Goal: Information Seeking & Learning: Learn about a topic

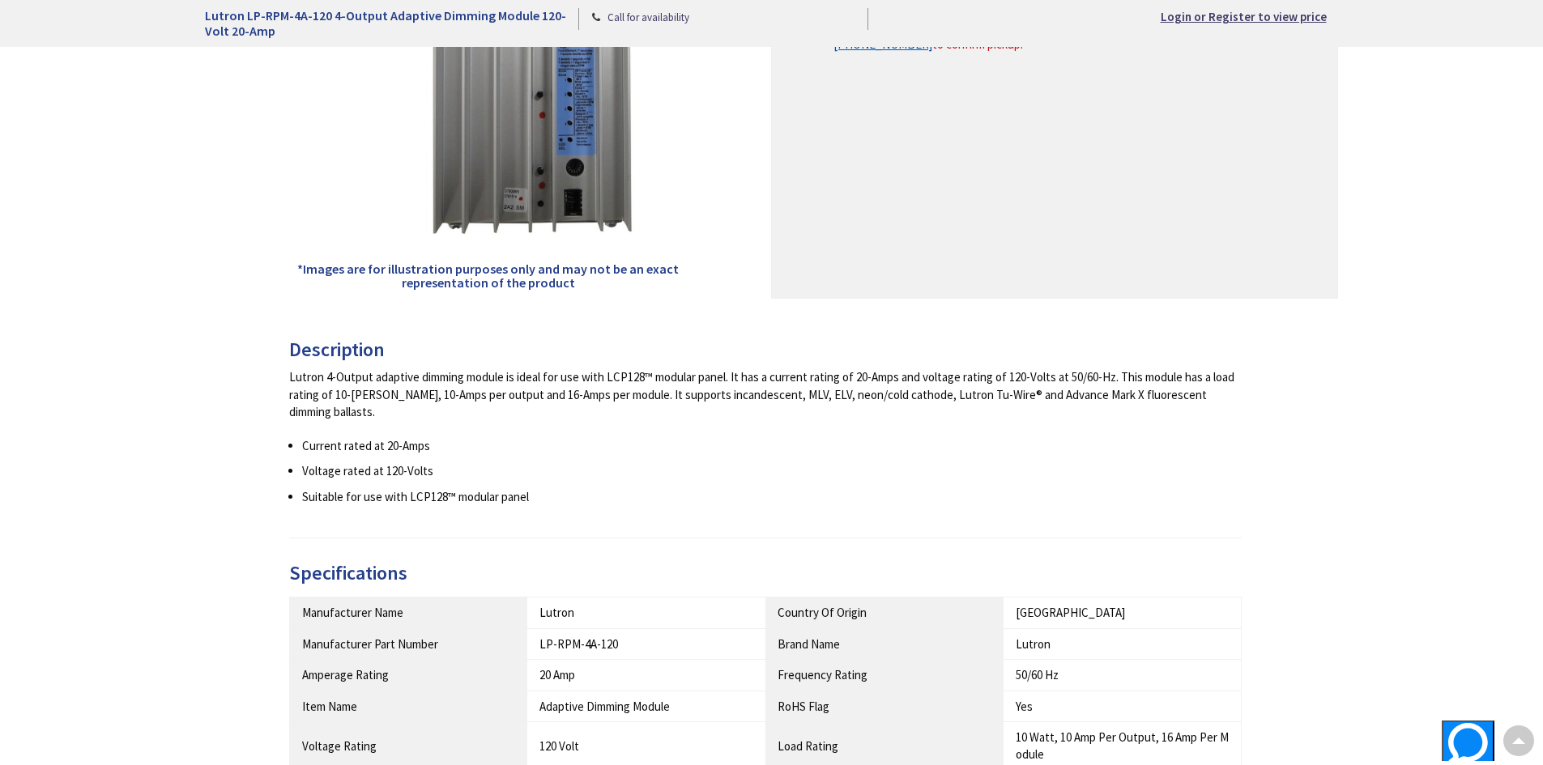
scroll to position [648, 0]
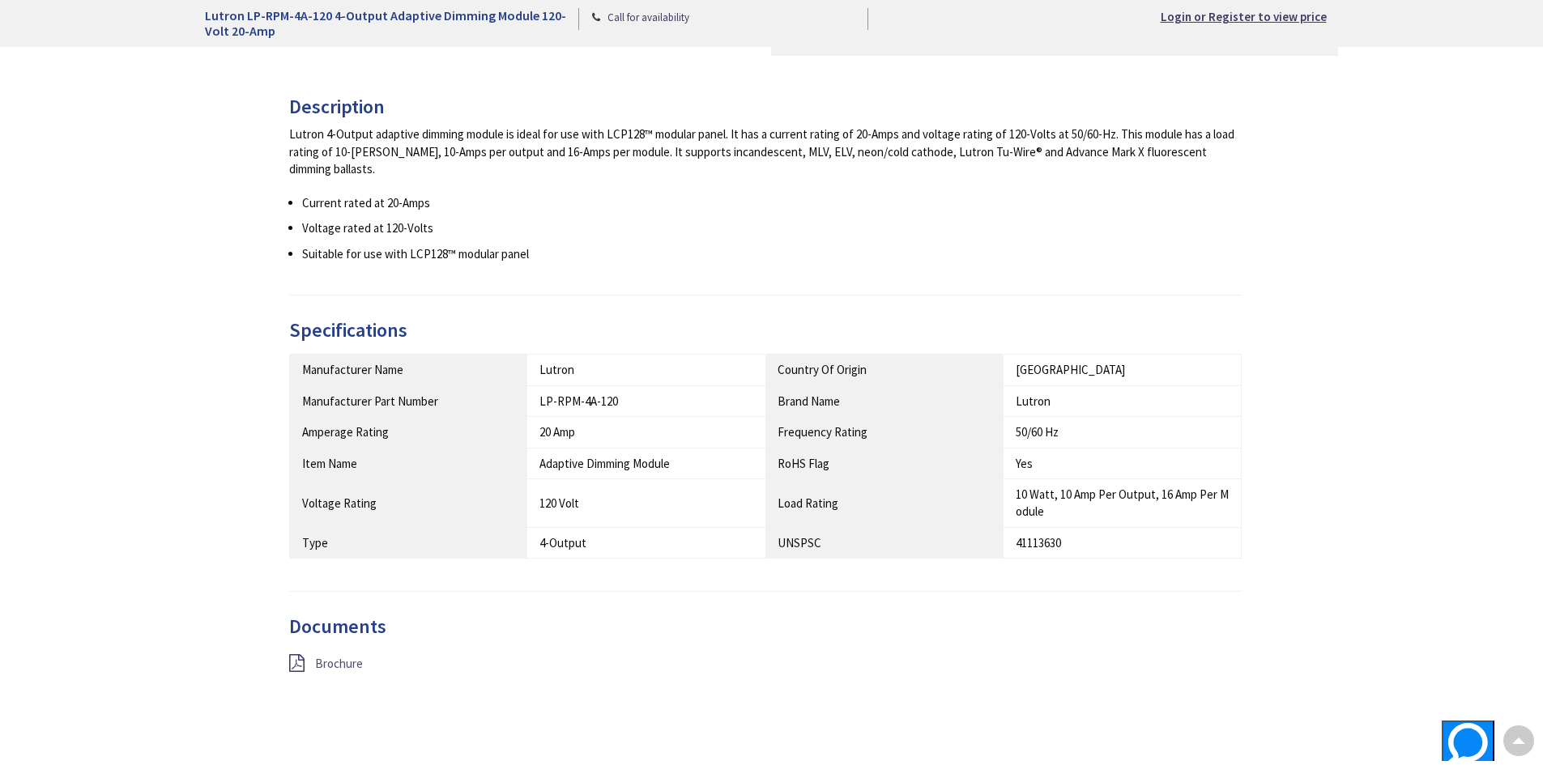
click at [318, 656] on span "Brochure" at bounding box center [339, 663] width 48 height 15
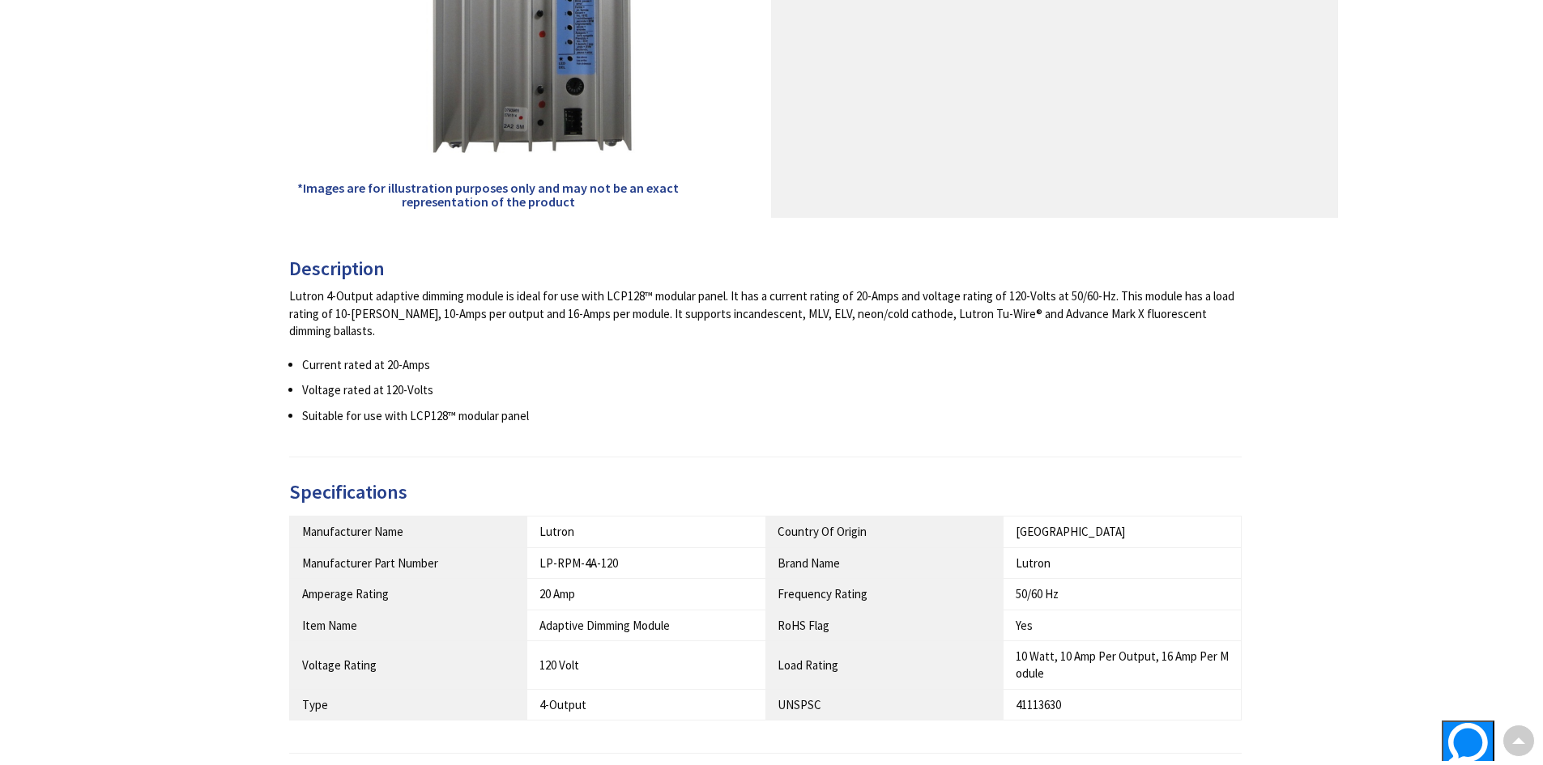
scroll to position [0, 0]
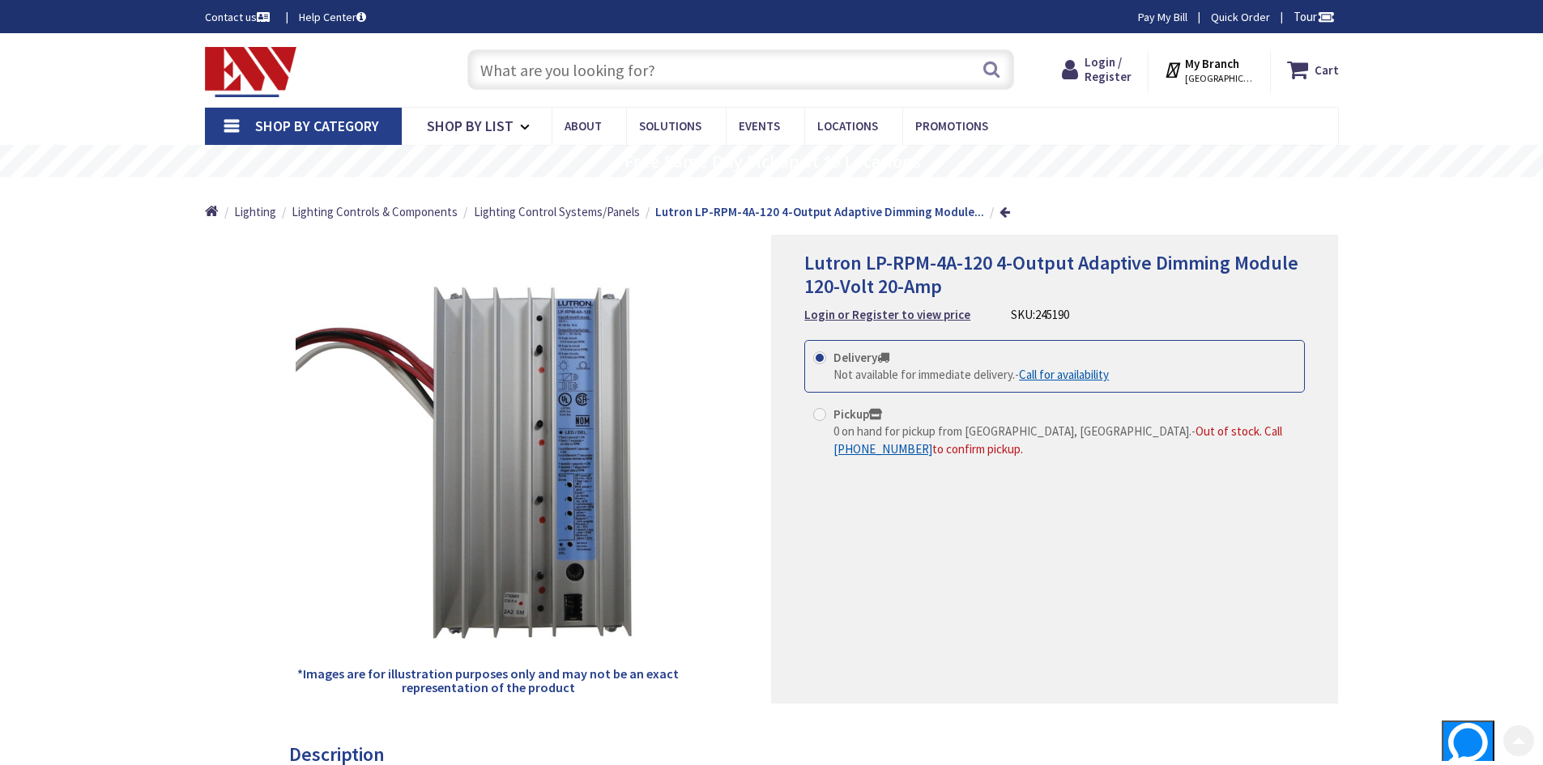
scroll to position [324, 0]
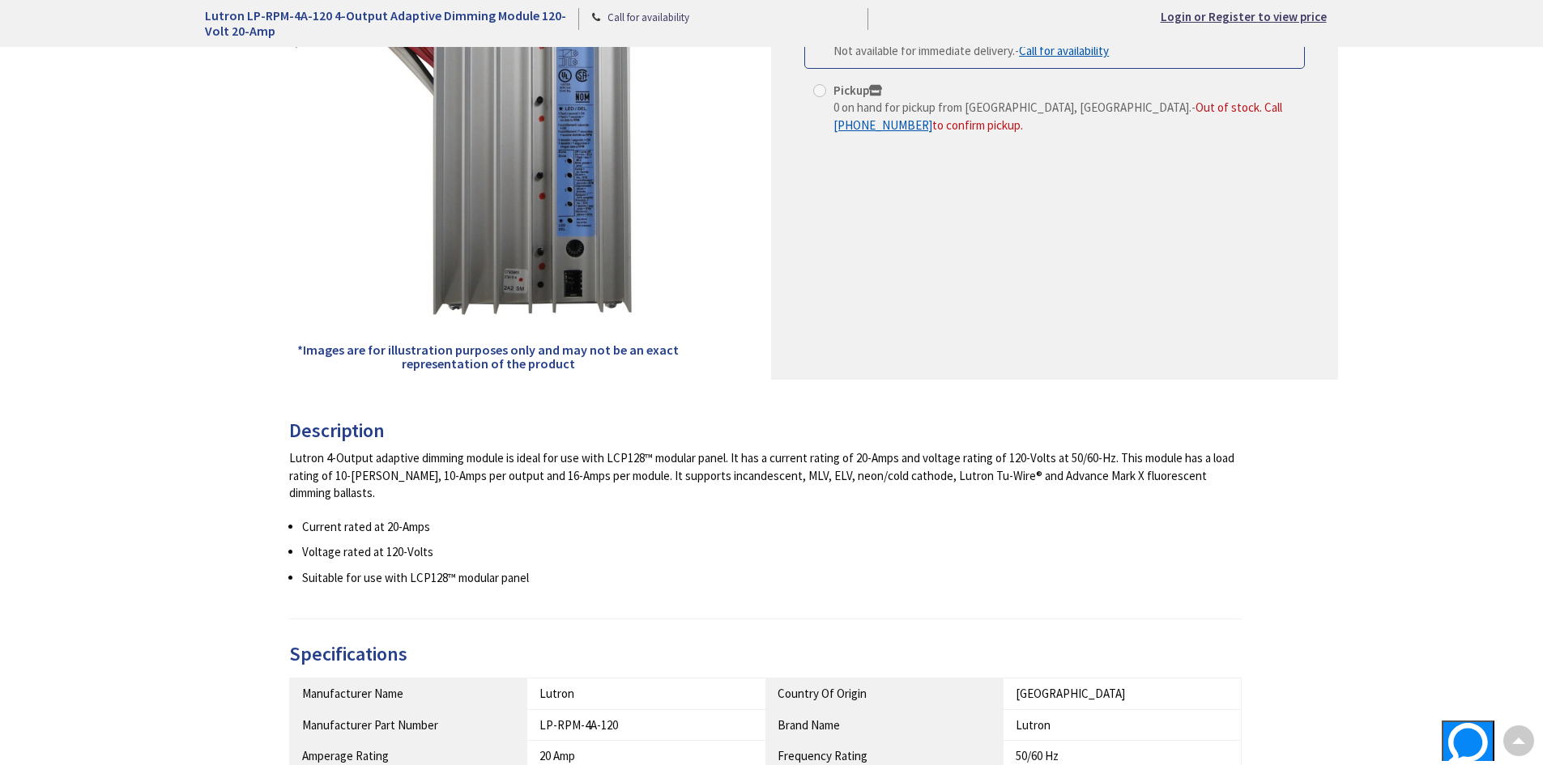
click at [490, 521] on div "Back *Images are for illustration purposes only and may not be an exact represe…" at bounding box center [772, 489] width 1134 height 1156
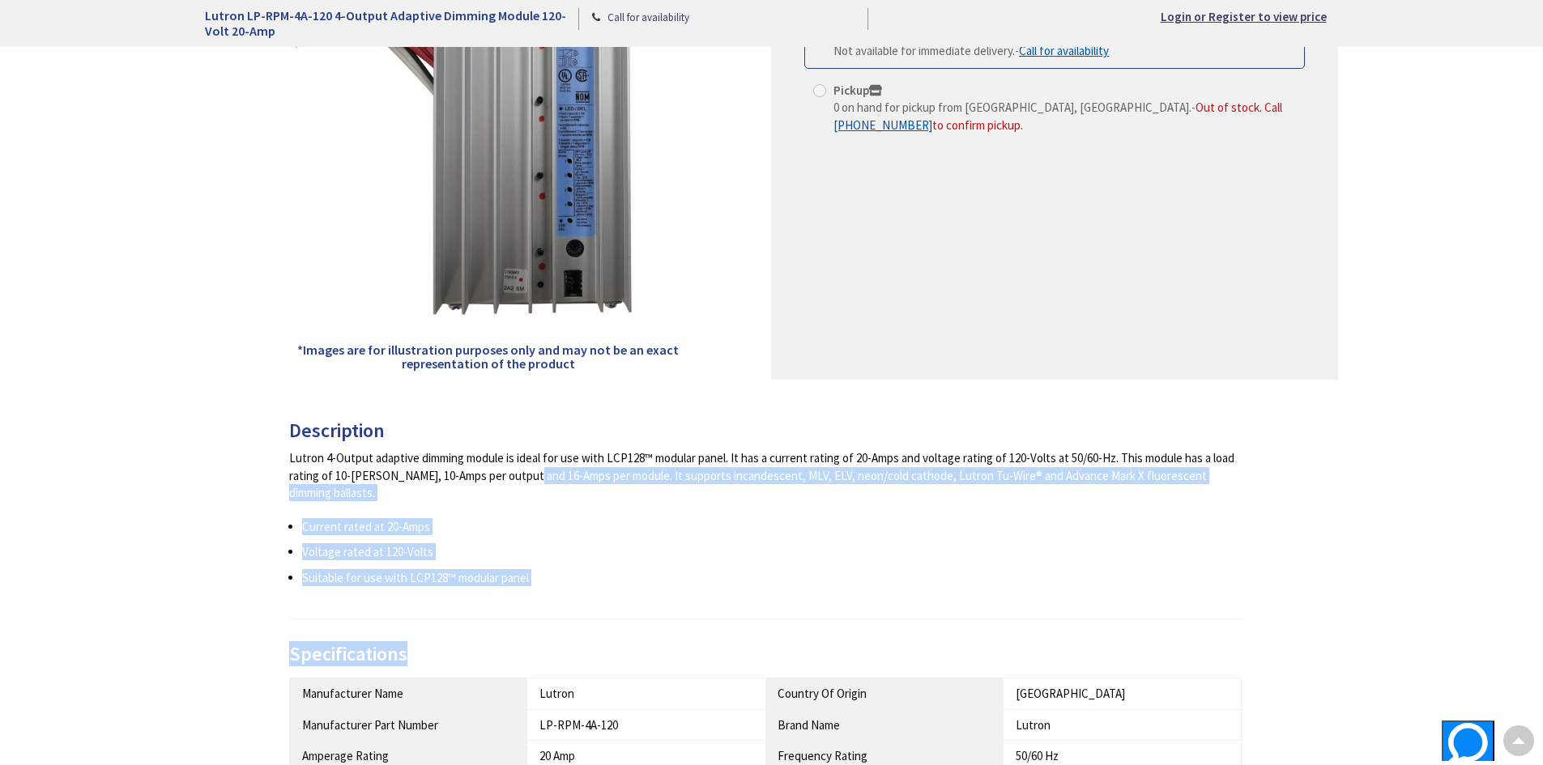
drag, startPoint x: 454, startPoint y: 478, endPoint x: 186, endPoint y: 460, distance: 267.9
click at [480, 634] on div "Description Lutron 4-Output adaptive dimming module is ideal for use with LCP12…" at bounding box center [771, 729] width 965 height 618
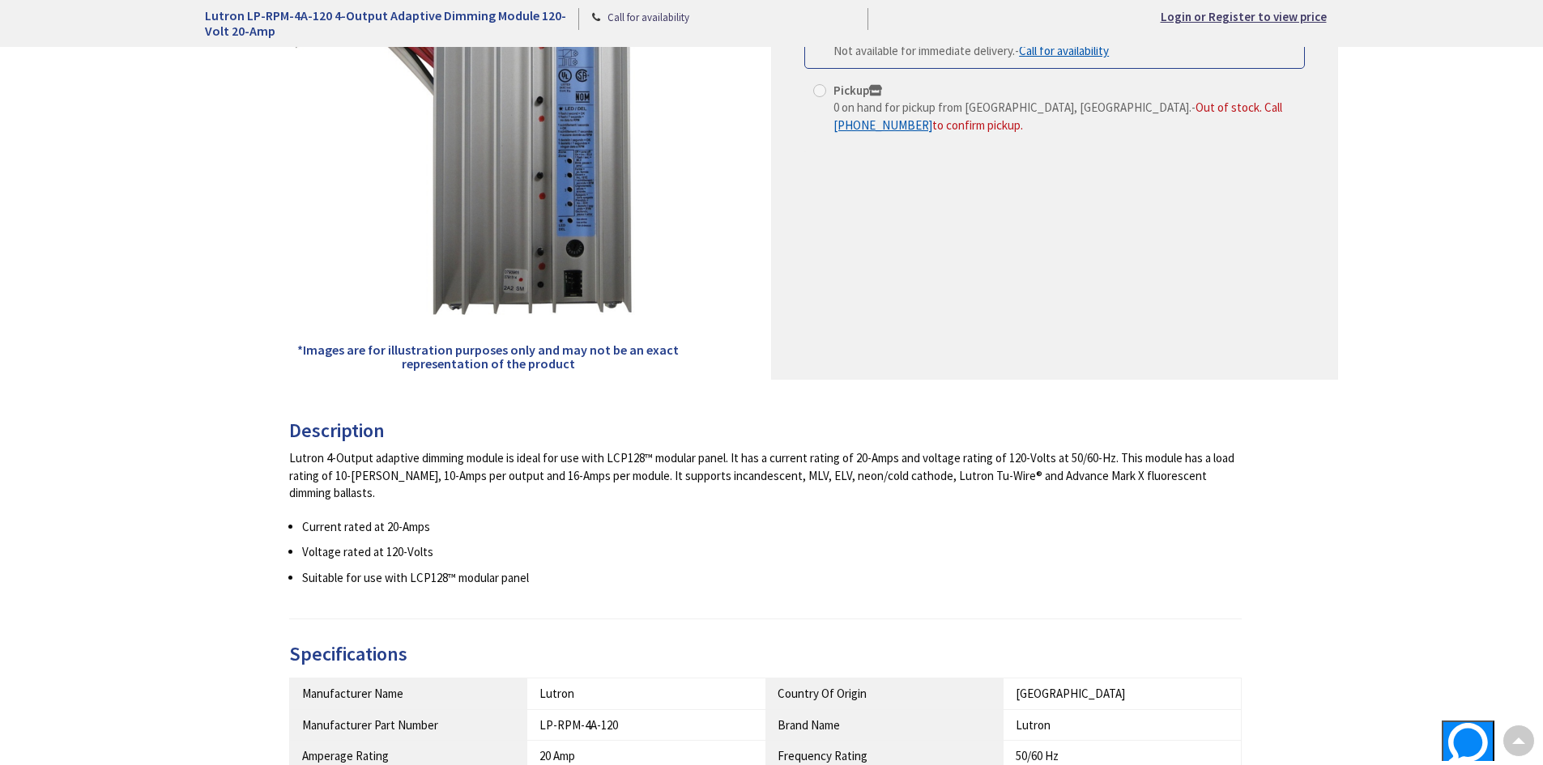
click at [170, 435] on main "Back *Images are for illustration purposes only and may not be an exact represe…" at bounding box center [771, 505] width 1215 height 1188
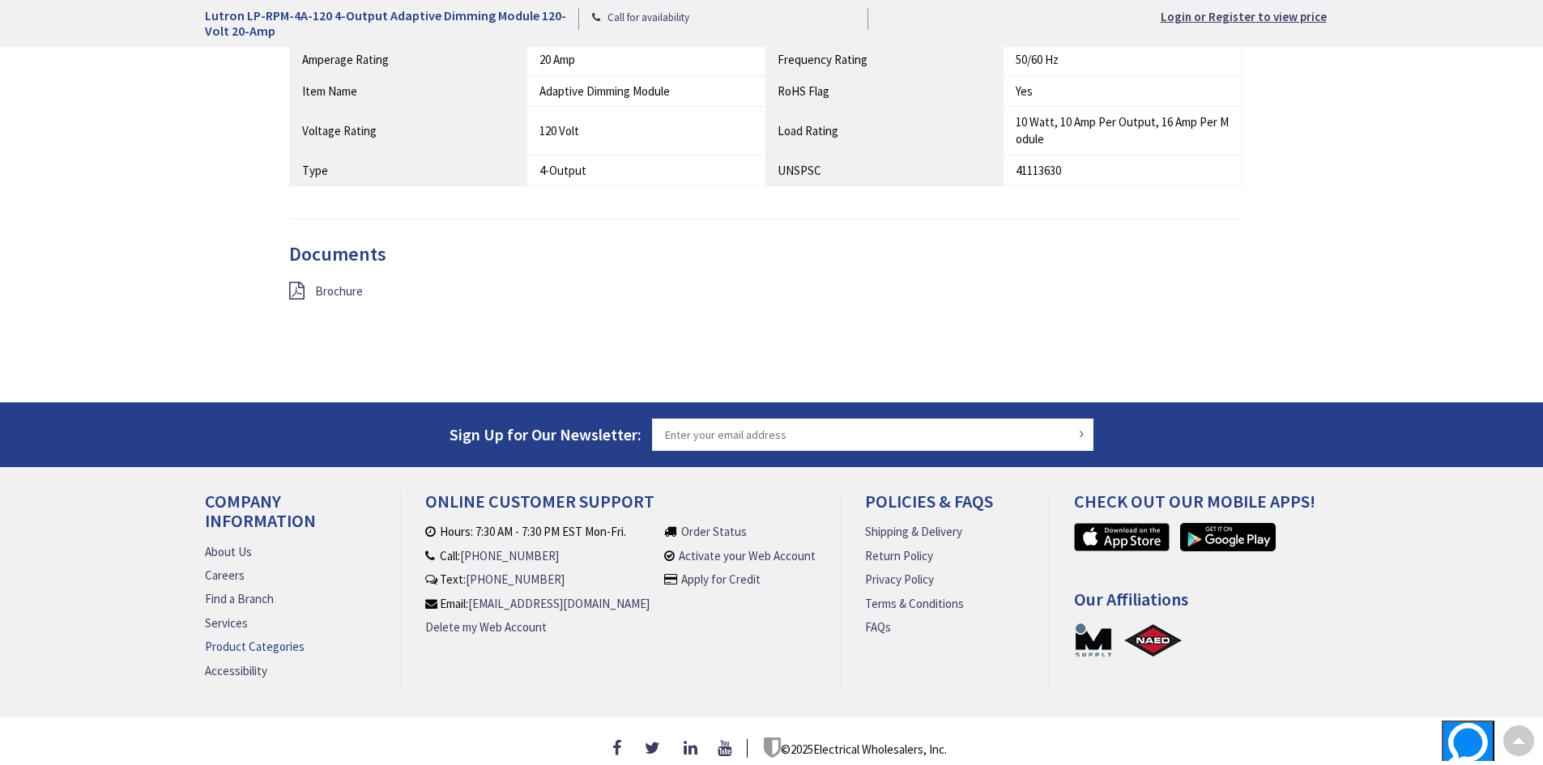
drag, startPoint x: 194, startPoint y: 457, endPoint x: 220, endPoint y: 628, distance: 172.8
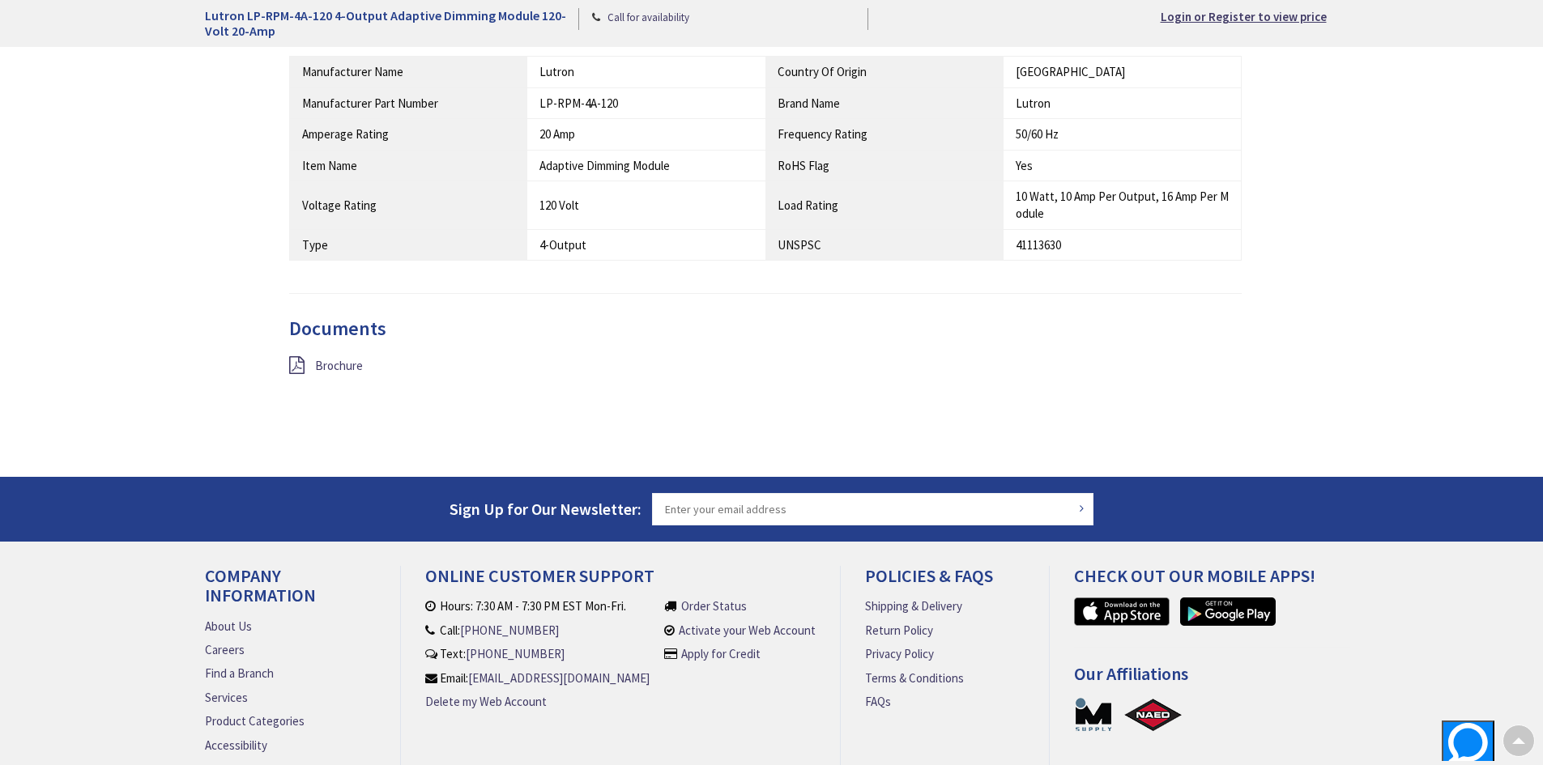
scroll to position [0, 0]
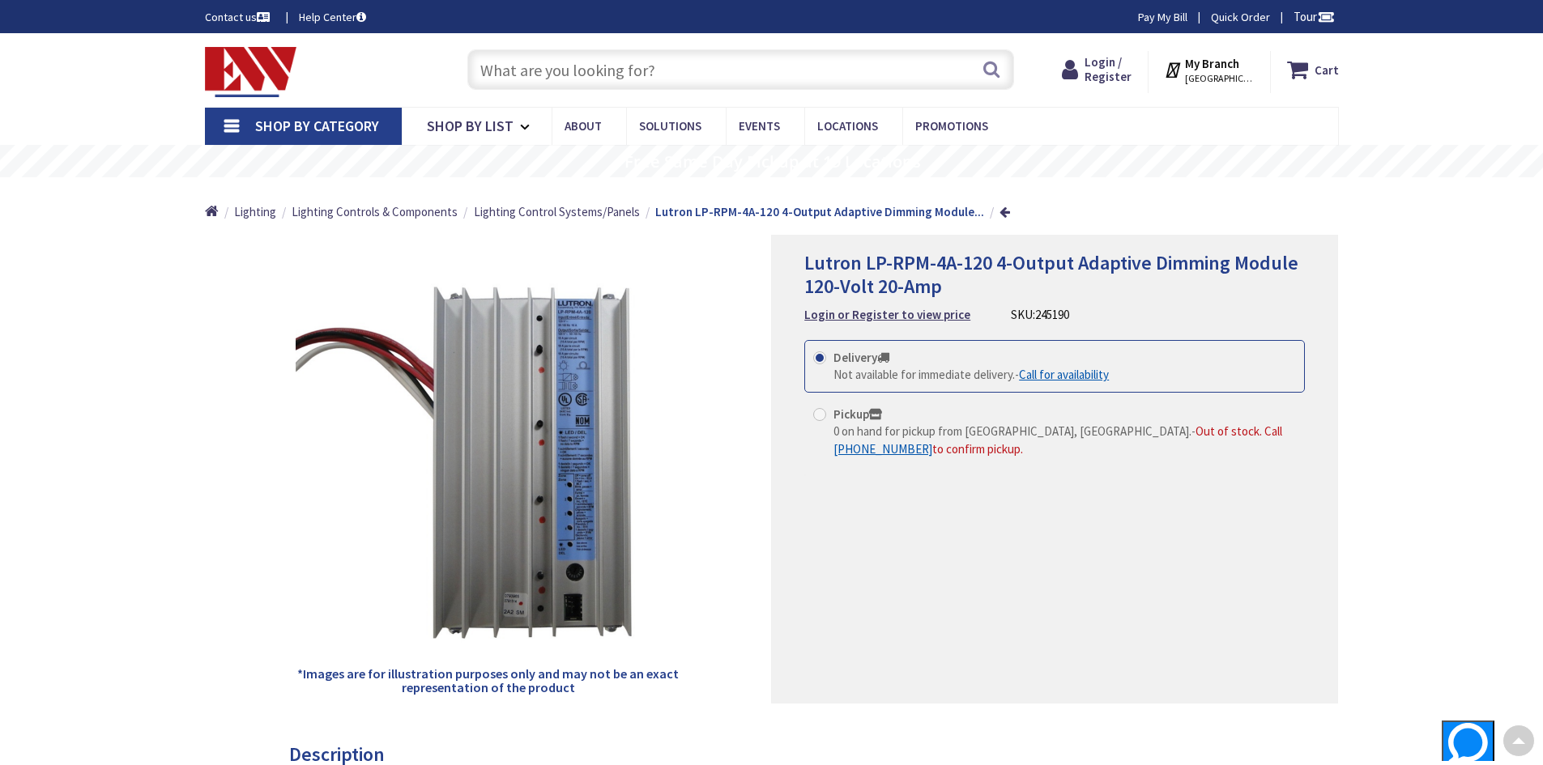
drag, startPoint x: 270, startPoint y: 400, endPoint x: 273, endPoint y: 79, distance: 320.7
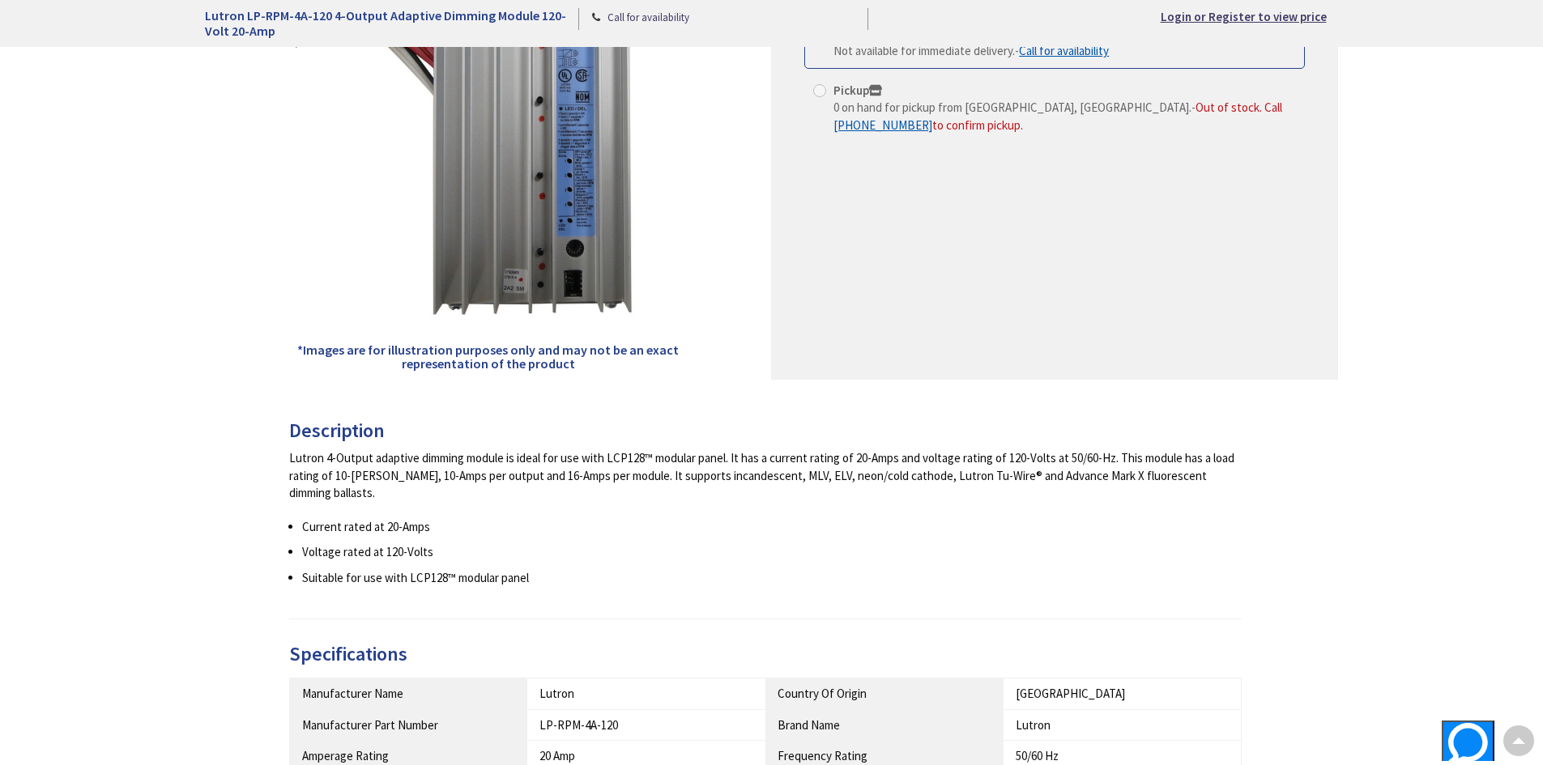
scroll to position [648, 0]
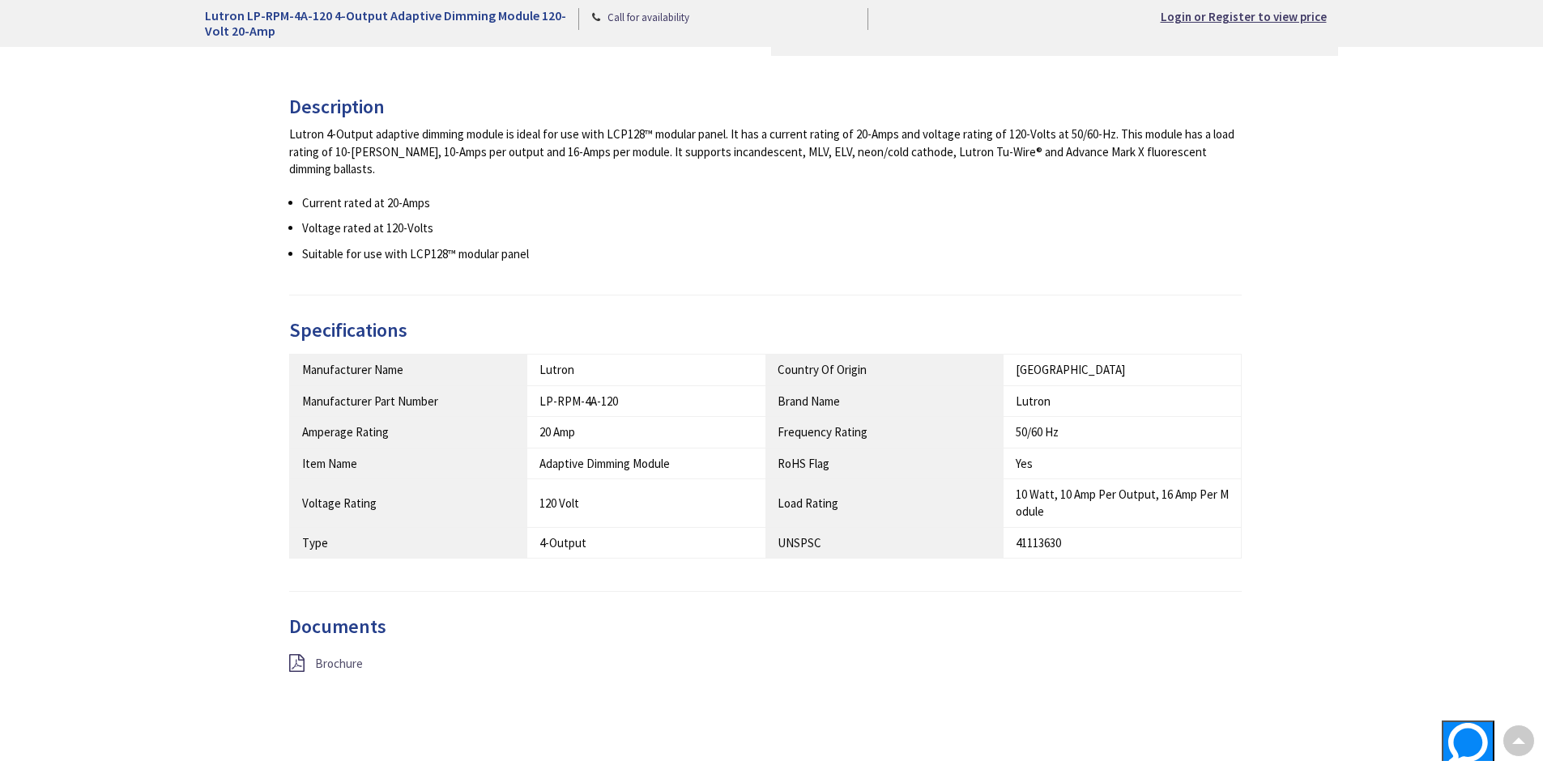
click at [317, 656] on span "Brochure" at bounding box center [339, 663] width 48 height 15
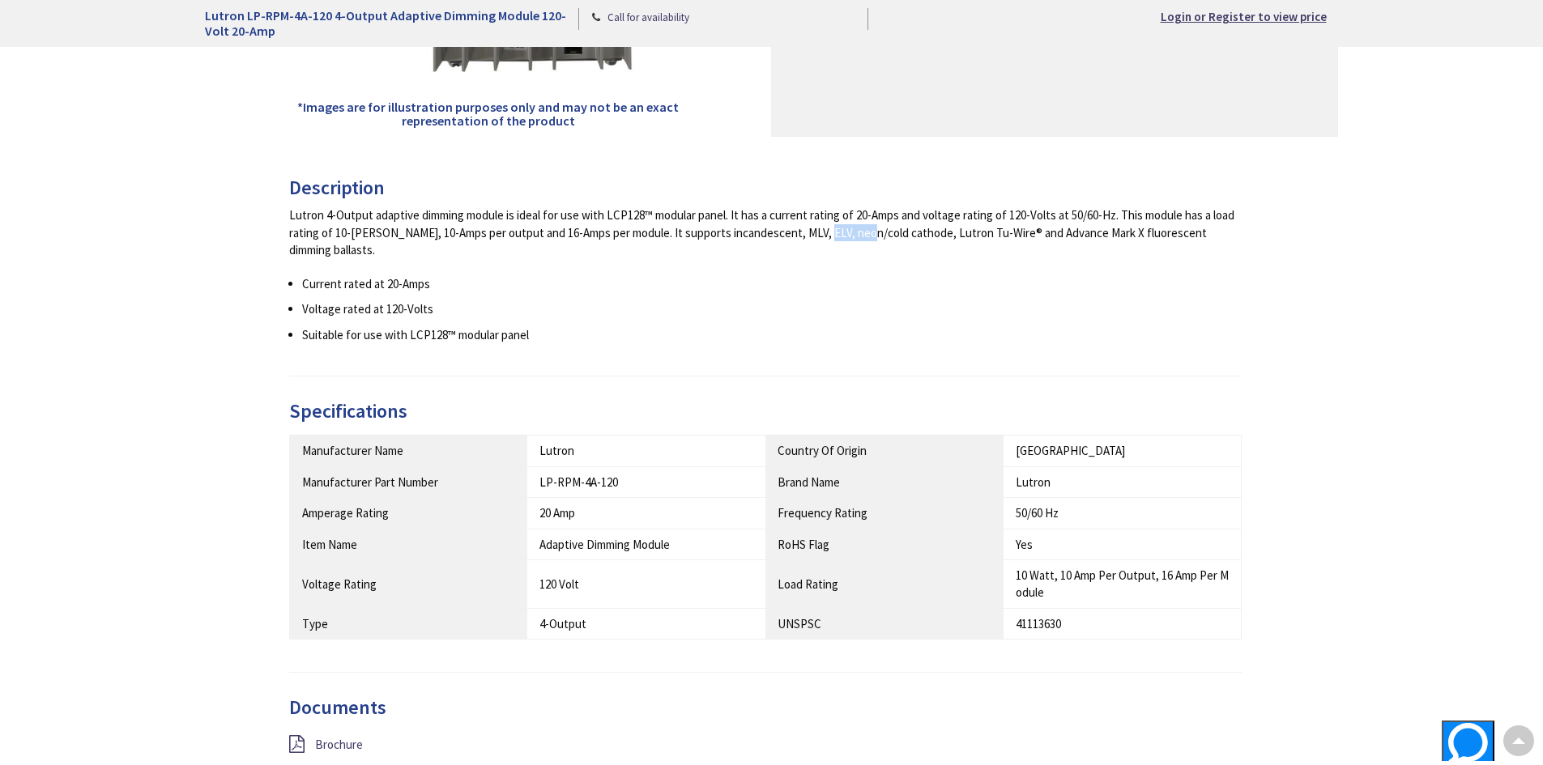
drag, startPoint x: 790, startPoint y: 234, endPoint x: 752, endPoint y: 236, distance: 38.1
click at [752, 236] on div "Lutron 4-Output adaptive dimming module is ideal for use with LCP128™ modular p…" at bounding box center [765, 233] width 953 height 52
click at [787, 235] on div "Lutron 4-Output adaptive dimming module is ideal for use with LCP128™ modular p…" at bounding box center [765, 233] width 953 height 52
drag, startPoint x: 793, startPoint y: 233, endPoint x: 771, endPoint y: 232, distance: 21.9
click at [771, 232] on div "Lutron 4-Output adaptive dimming module is ideal for use with LCP128™ modular p…" at bounding box center [765, 233] width 953 height 52
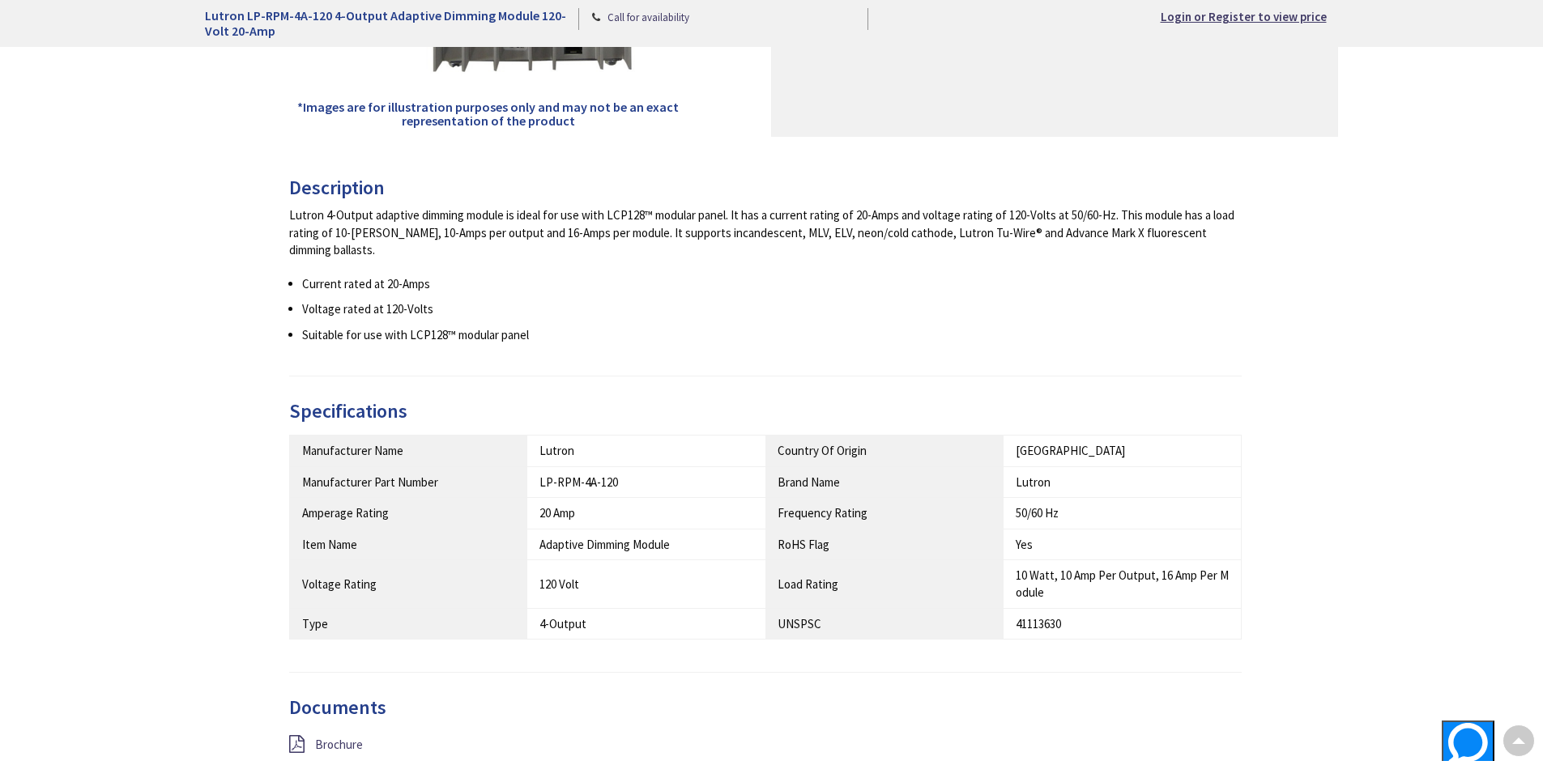
click at [759, 240] on div "Lutron 4-Output adaptive dimming module is ideal for use with LCP128™ modular p…" at bounding box center [765, 233] width 953 height 52
drag, startPoint x: 786, startPoint y: 234, endPoint x: 762, endPoint y: 233, distance: 24.3
click at [762, 233] on div "Lutron 4-Output adaptive dimming module is ideal for use with LCP128™ modular p…" at bounding box center [765, 233] width 953 height 52
click at [747, 233] on div "Lutron 4-Output adaptive dimming module is ideal for use with LCP128™ modular p…" at bounding box center [765, 233] width 953 height 52
drag, startPoint x: 793, startPoint y: 236, endPoint x: 753, endPoint y: 238, distance: 39.7
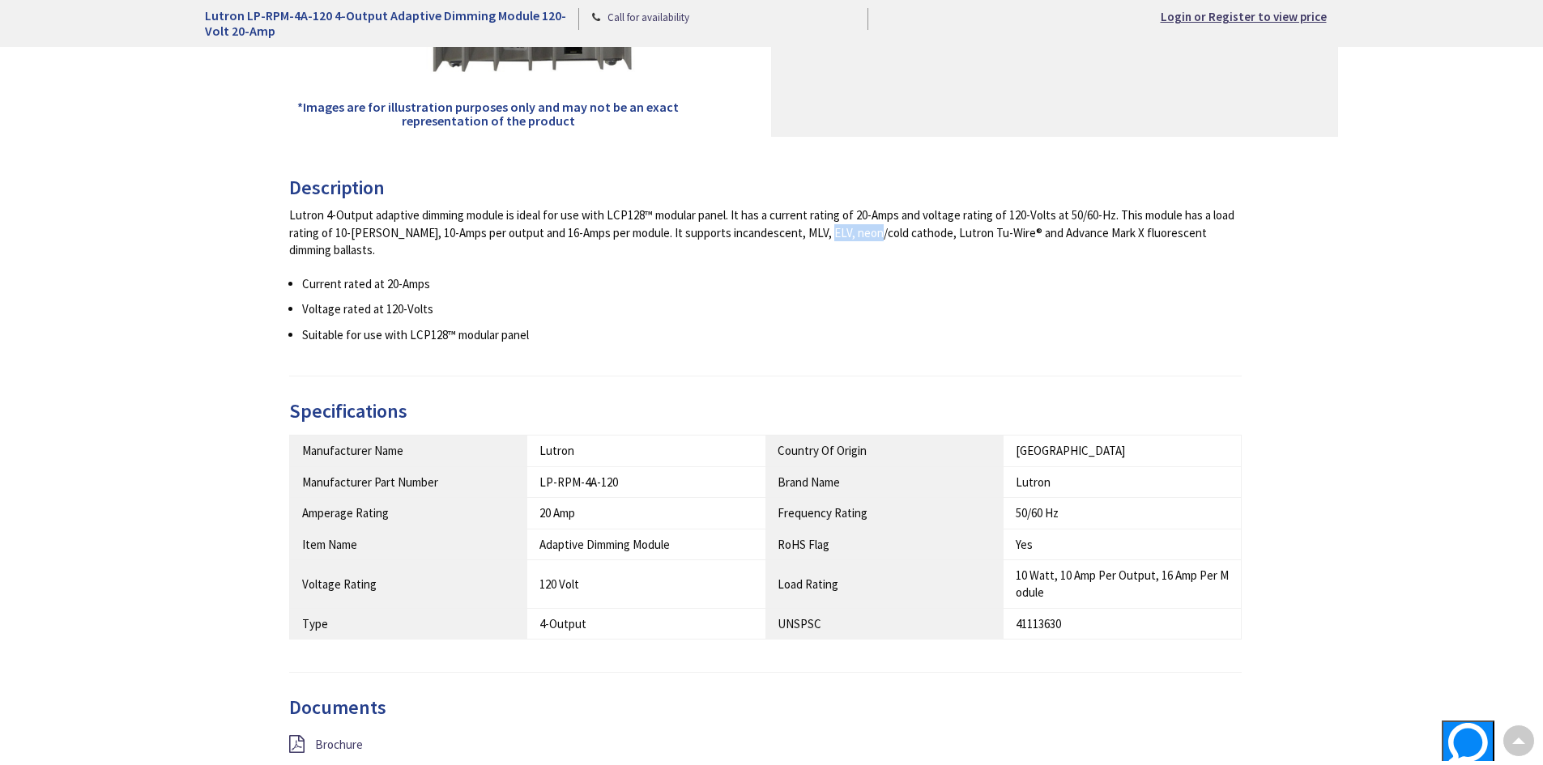
click at [753, 238] on div "Lutron 4-Output adaptive dimming module is ideal for use with LCP128™ modular p…" at bounding box center [765, 233] width 953 height 52
